Goal: Contribute content

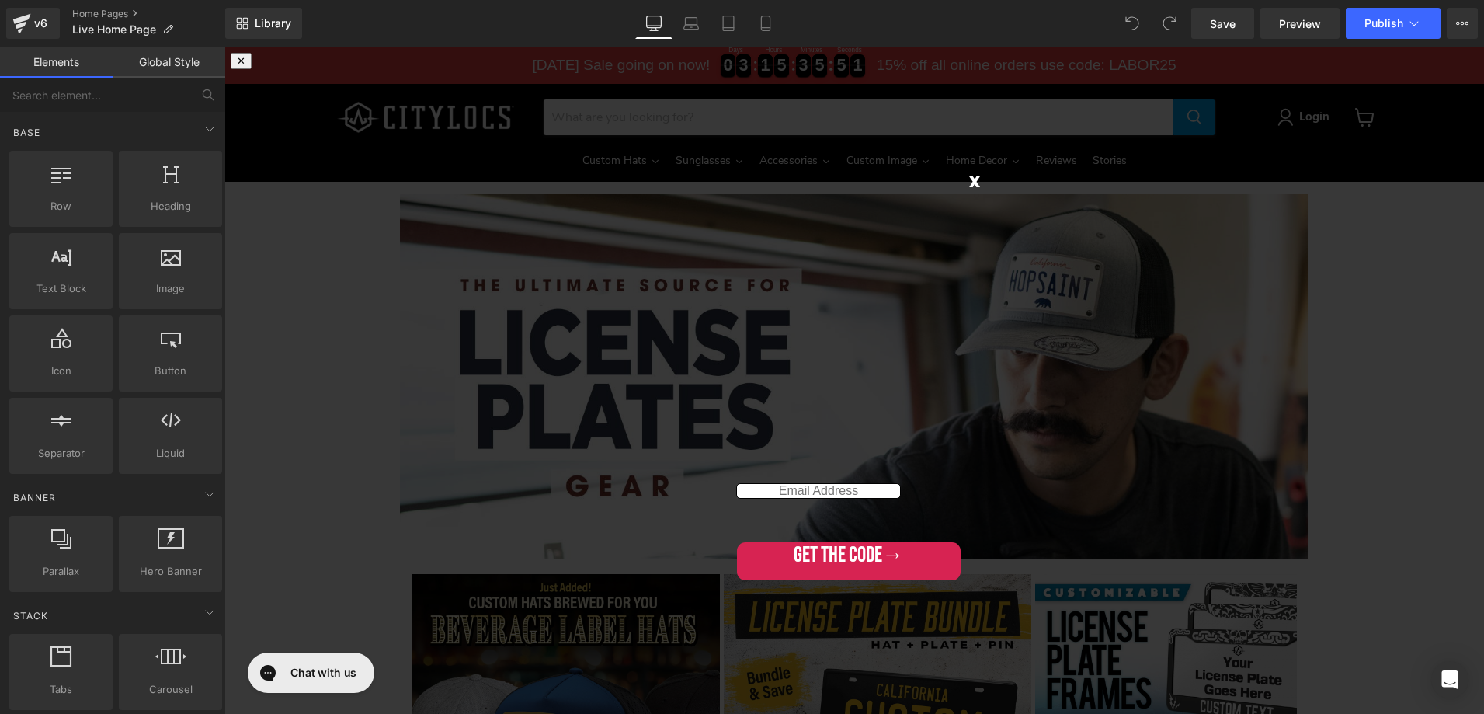
click at [973, 182] on span "x" at bounding box center [974, 181] width 11 height 26
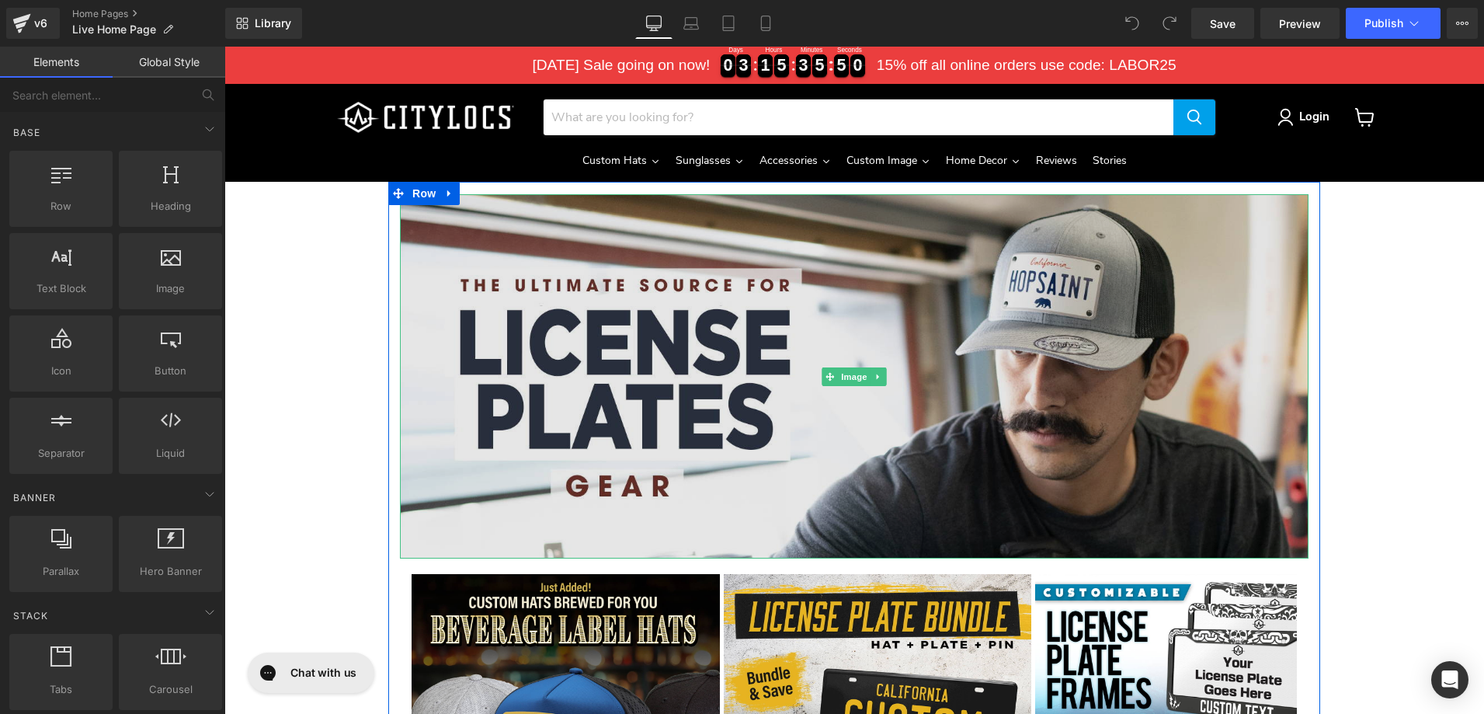
click at [1028, 301] on img "Main content" at bounding box center [854, 376] width 909 height 364
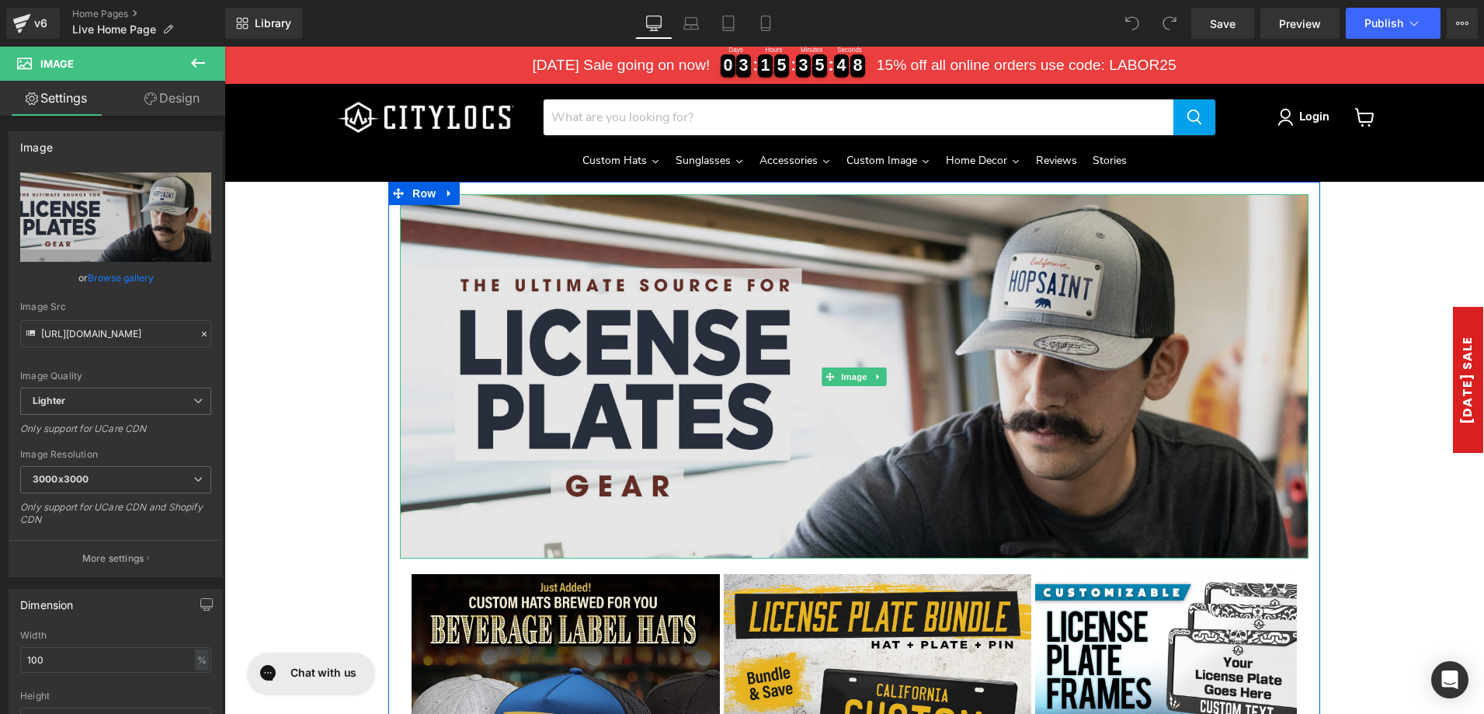
click at [480, 344] on img "Main content" at bounding box center [854, 376] width 909 height 364
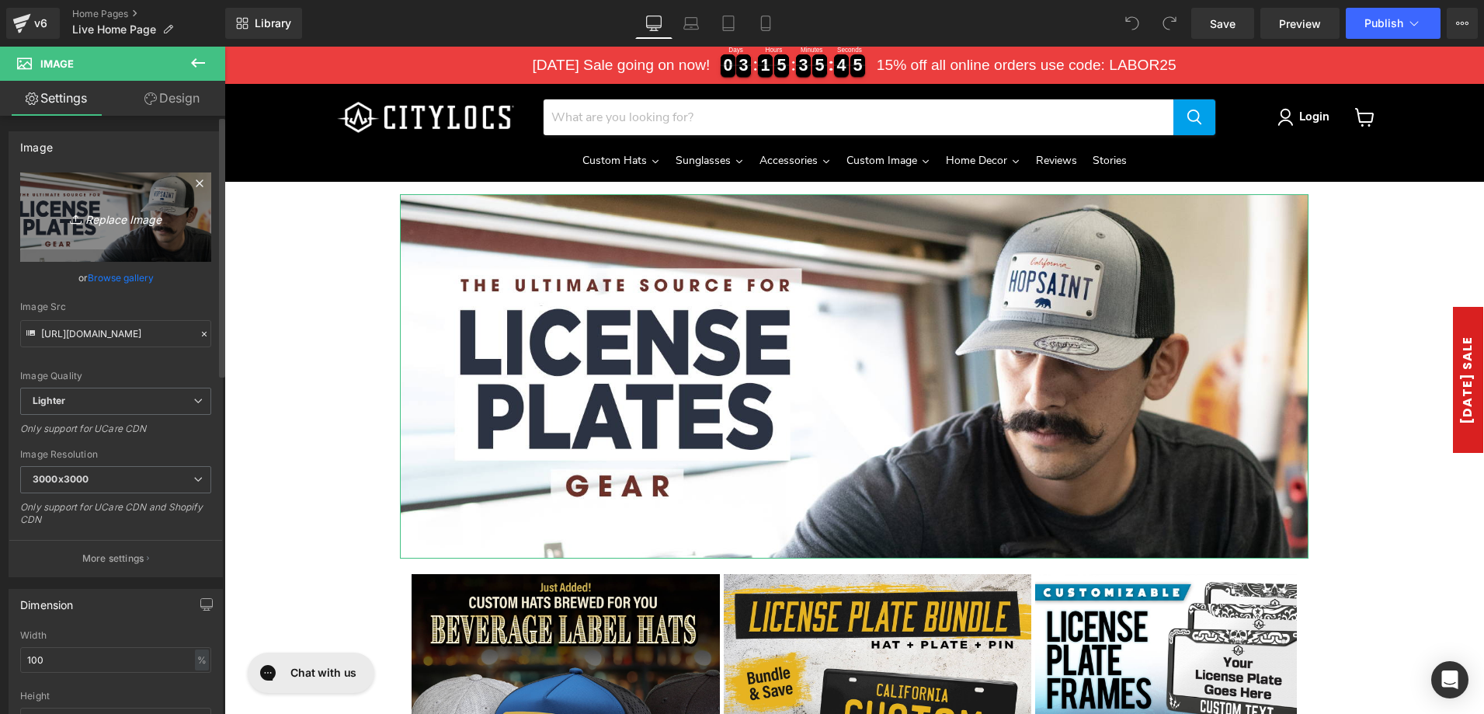
click at [129, 215] on icon "Replace Image" at bounding box center [116, 216] width 124 height 19
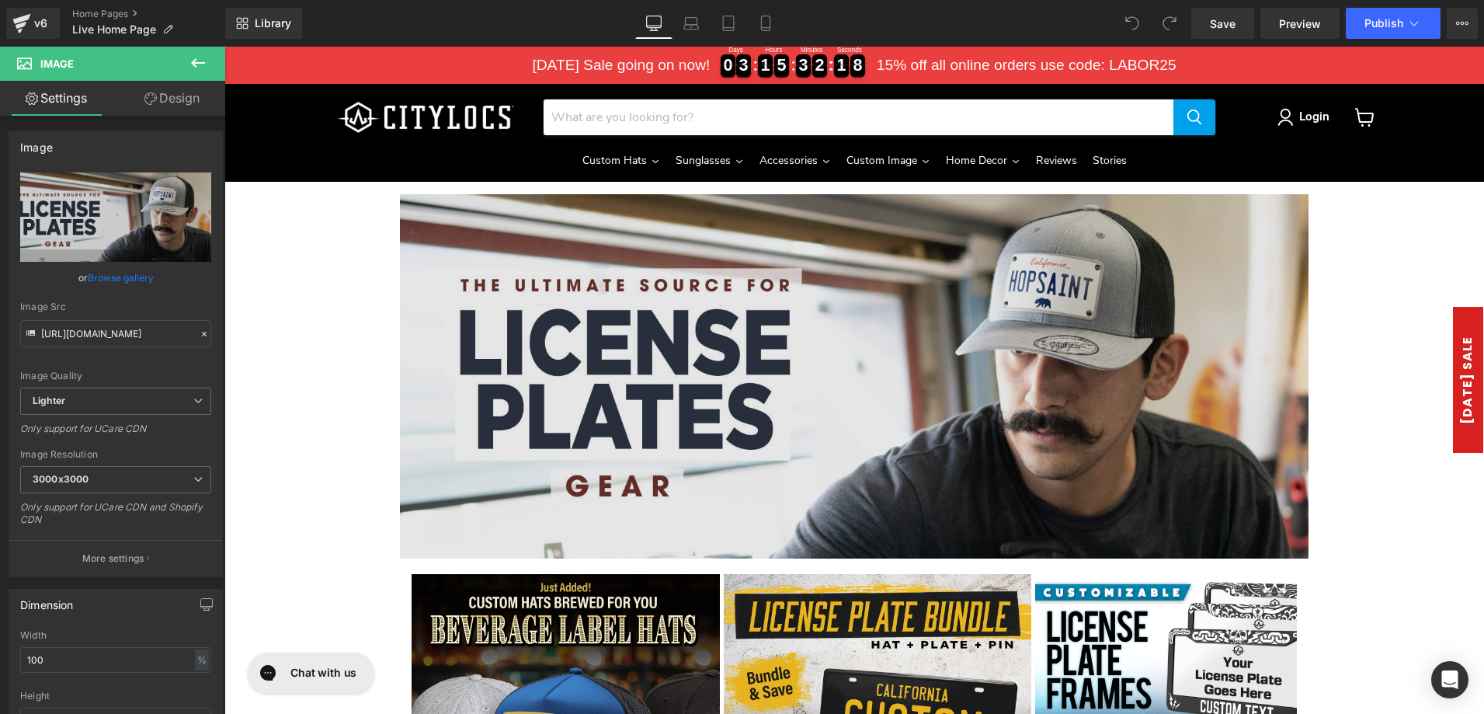
type input "C:\fakepath\[DATE]-Ladning-Page.jpg"
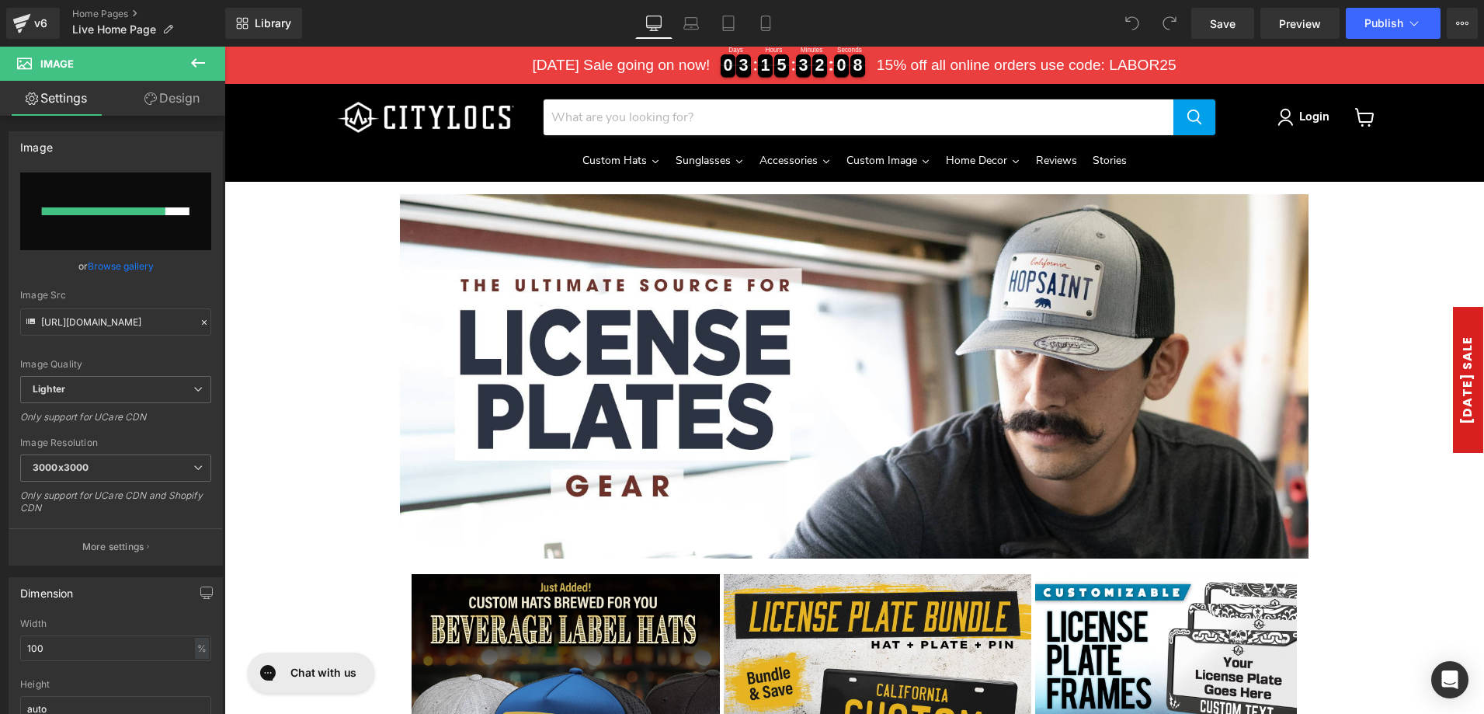
scroll to position [2, 0]
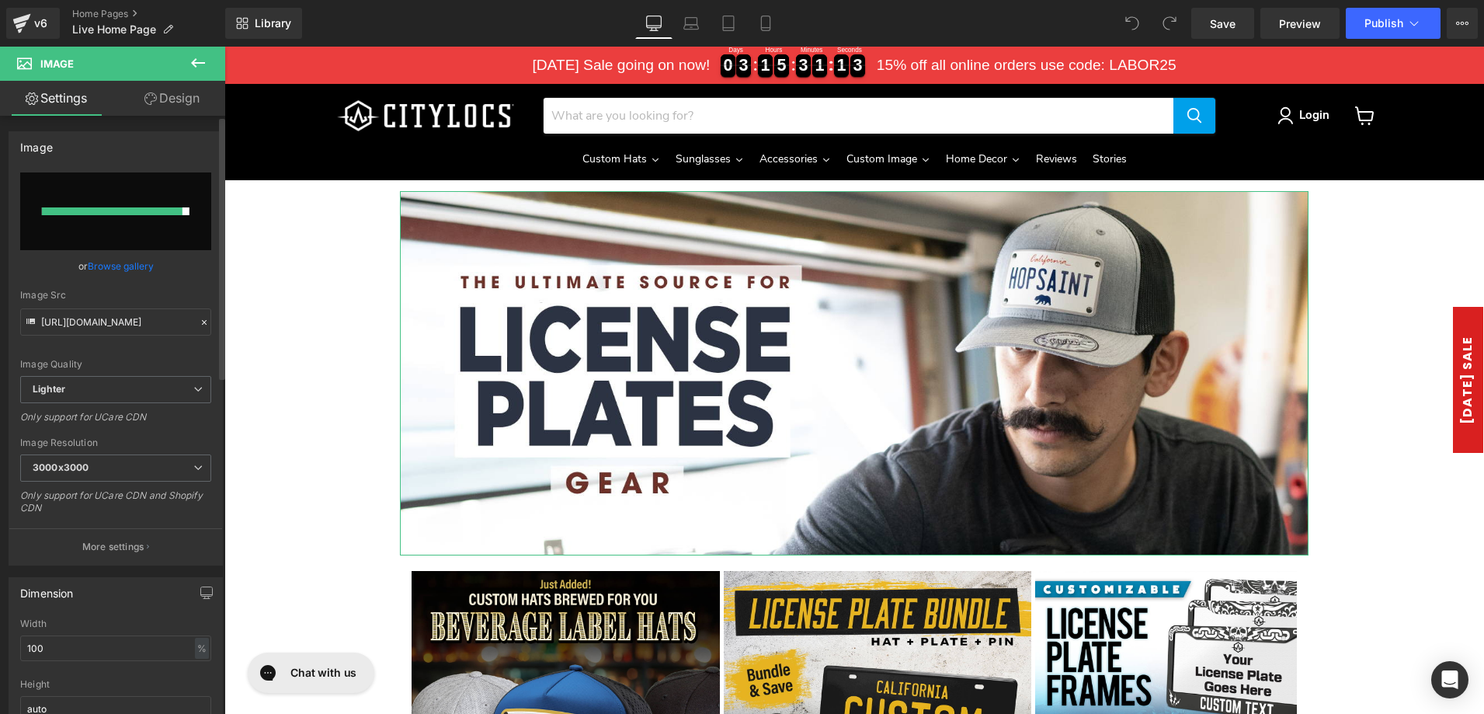
click at [136, 220] on input "file" at bounding box center [115, 211] width 191 height 78
type input "C:\fakepath\[DATE]-Banner-1920px.jpg"
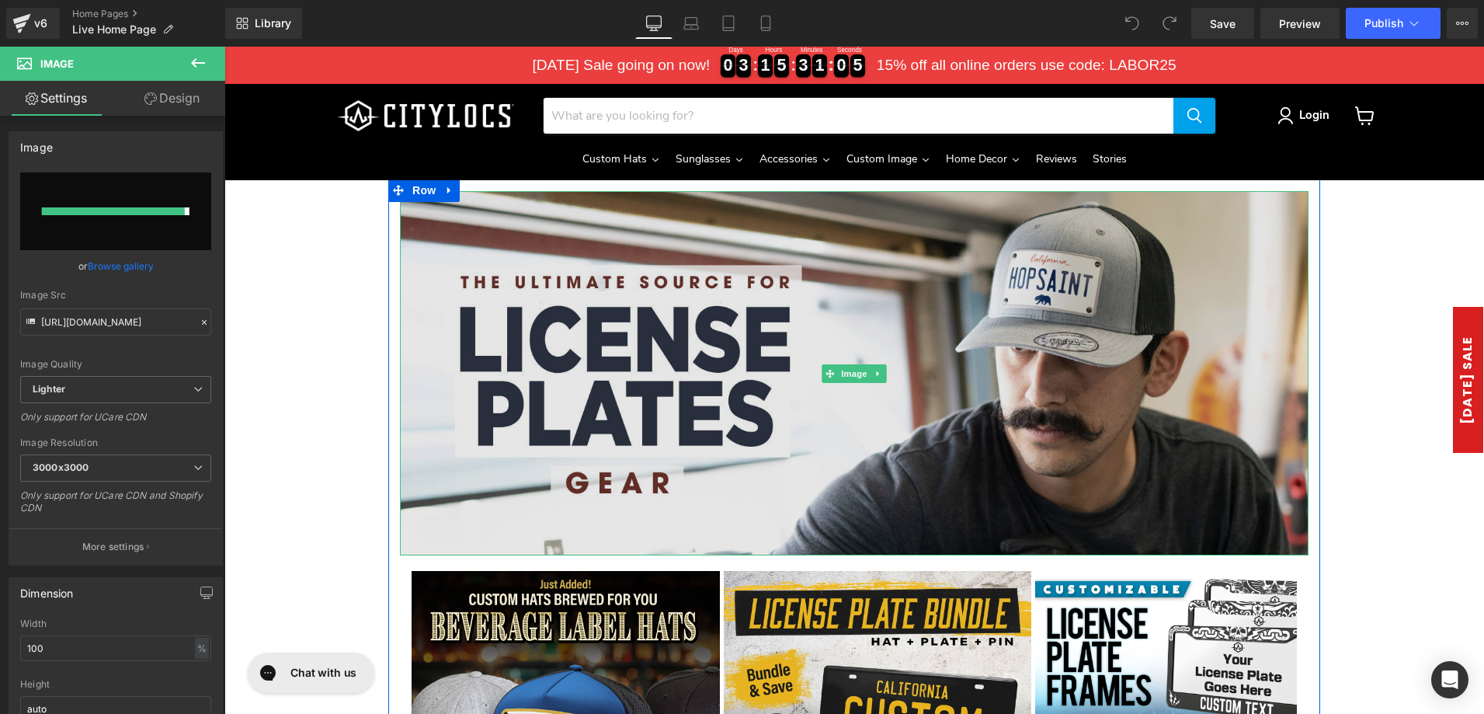
type input "[URL][DOMAIN_NAME]"
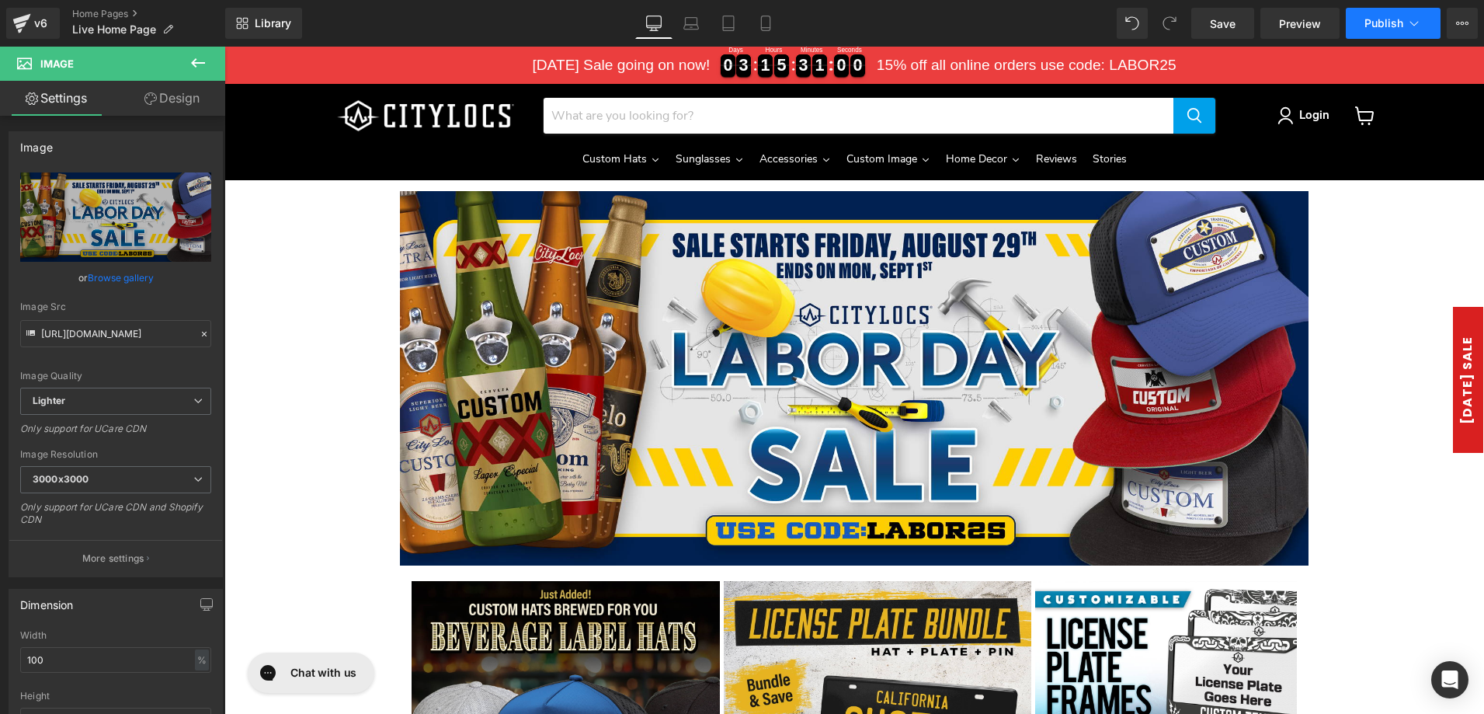
click at [1367, 20] on span "Publish" at bounding box center [1383, 23] width 39 height 12
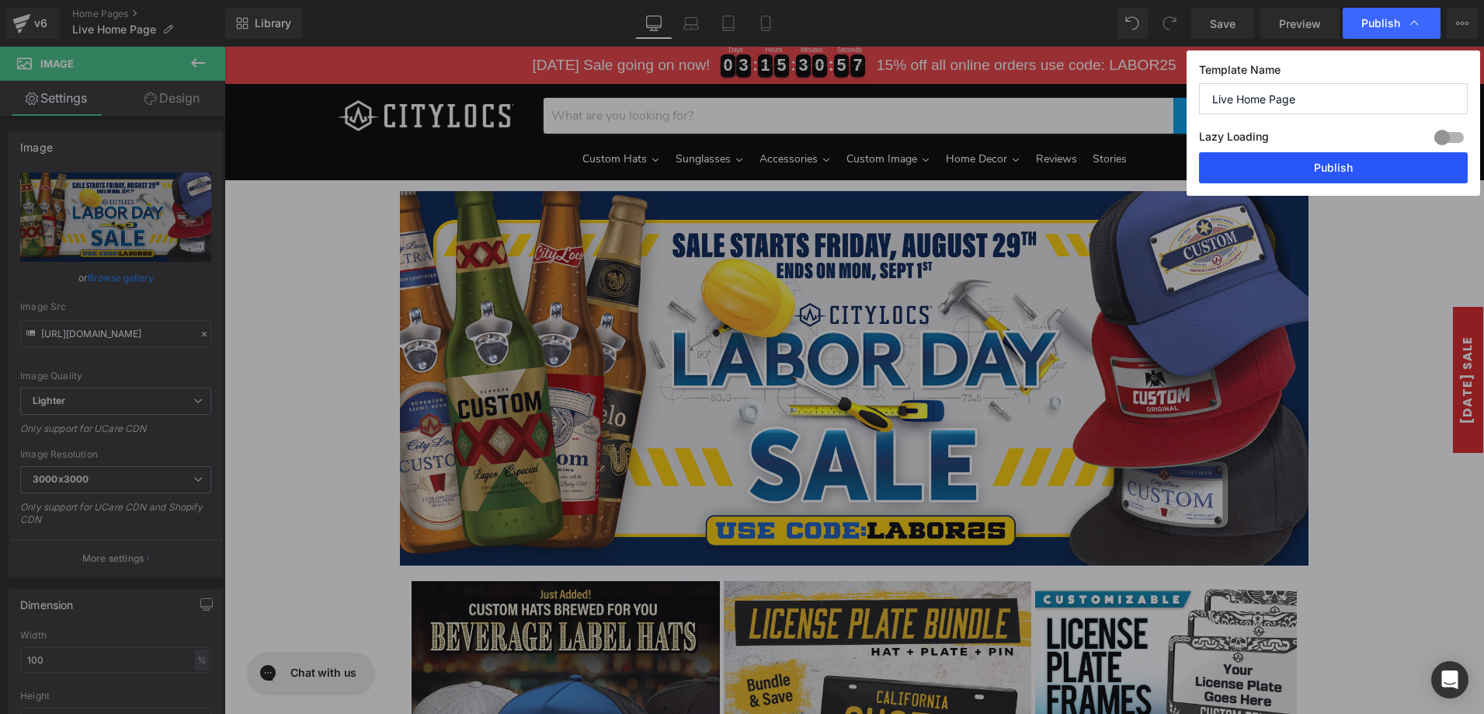
click at [1343, 165] on button "Publish" at bounding box center [1333, 167] width 269 height 31
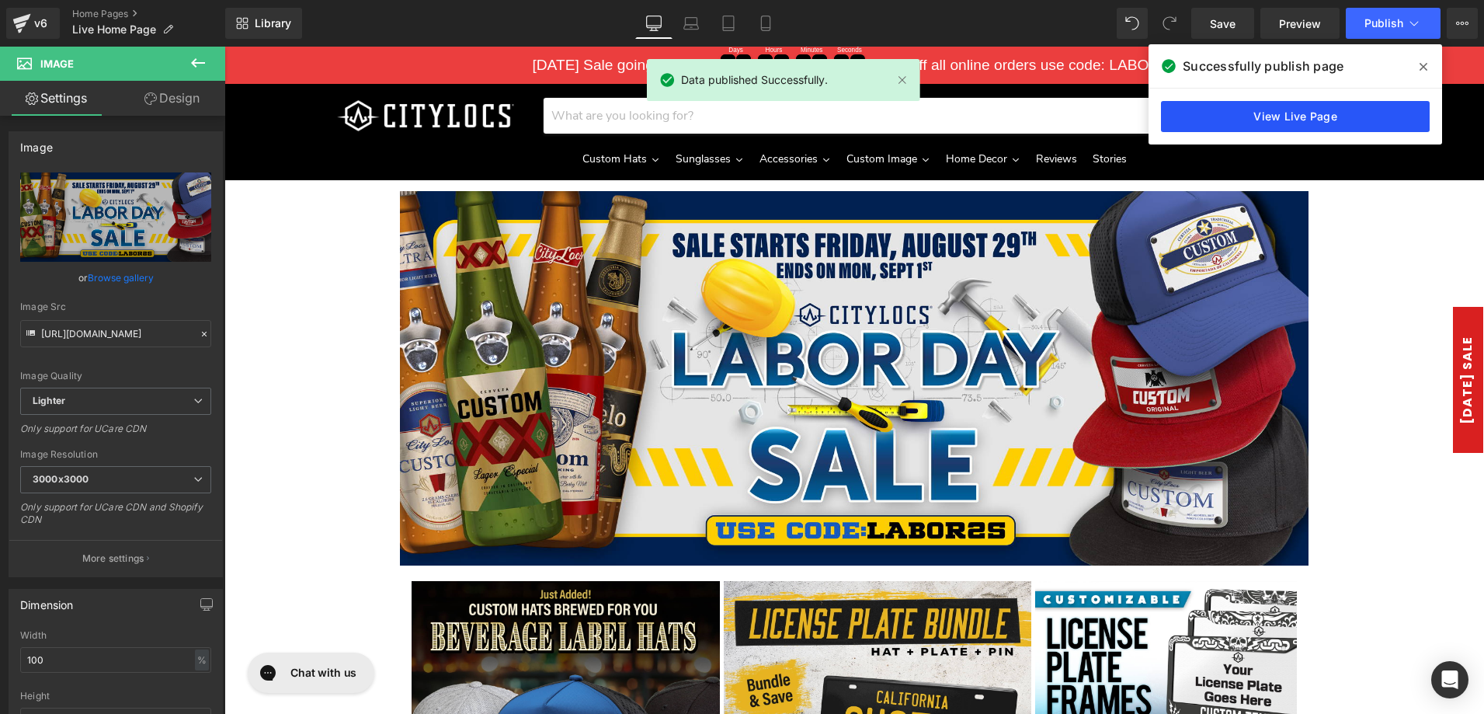
click at [1329, 115] on link "View Live Page" at bounding box center [1295, 116] width 269 height 31
